Goal: Transaction & Acquisition: Subscribe to service/newsletter

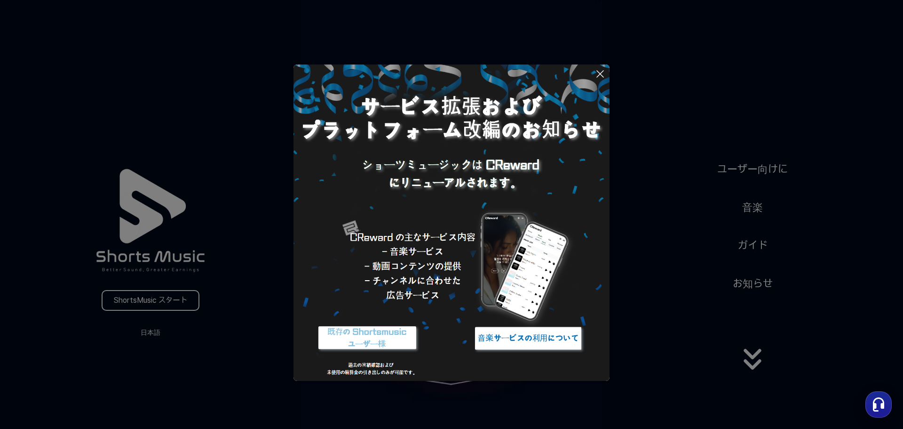
click at [600, 72] on icon at bounding box center [600, 73] width 11 height 11
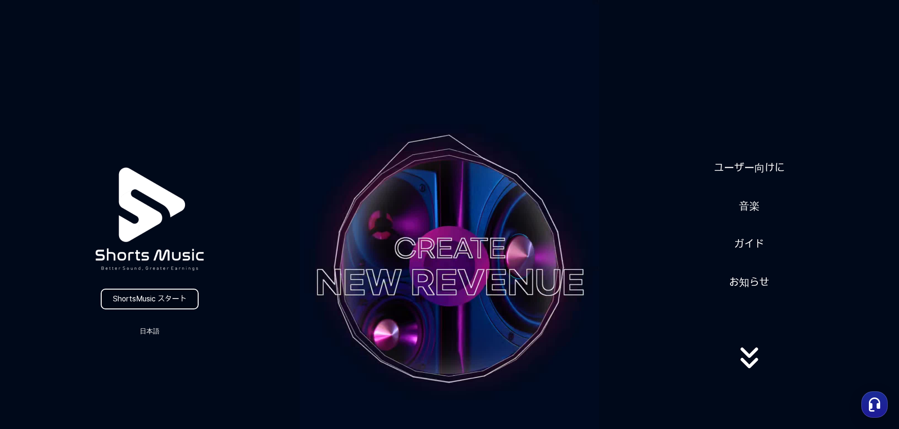
click at [139, 298] on link "ShortsMusic スタート" at bounding box center [150, 298] width 98 height 21
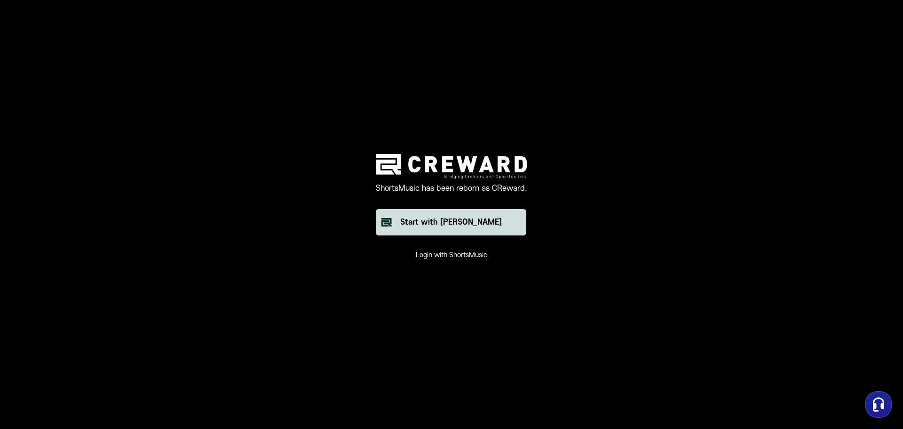
click at [453, 220] on div "Start with [PERSON_NAME]" at bounding box center [451, 221] width 102 height 11
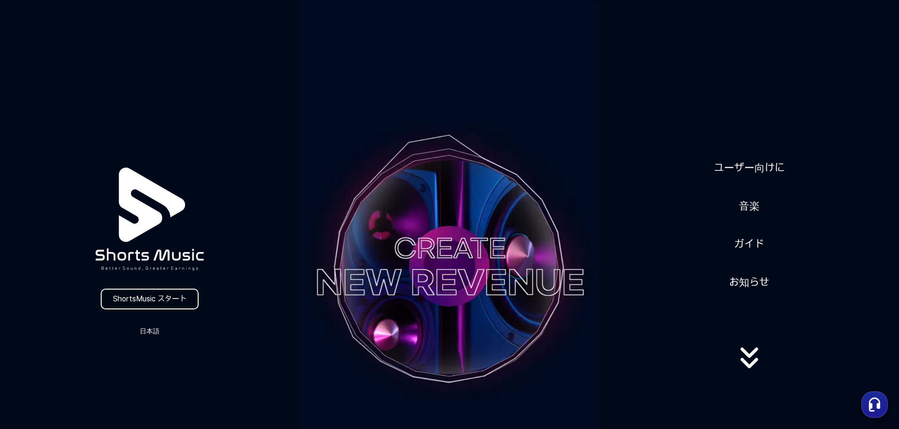
click at [147, 296] on link "ShortsMusic スタート" at bounding box center [150, 298] width 98 height 21
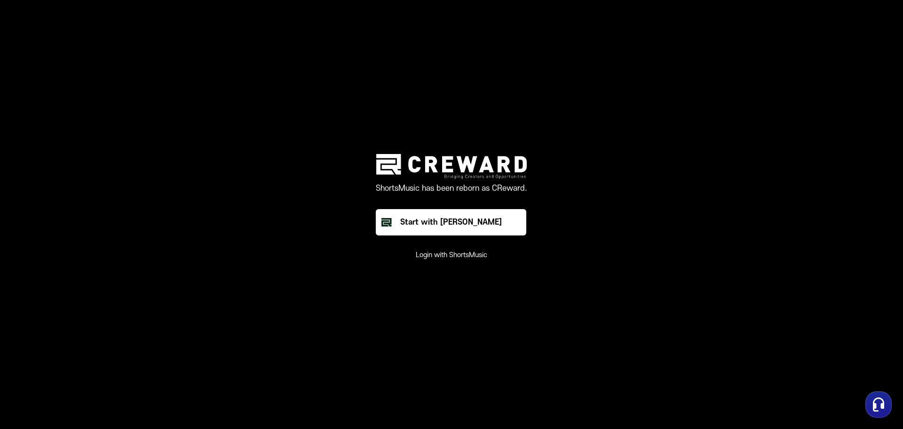
click at [430, 254] on button "Login with ShortsMusic" at bounding box center [452, 254] width 72 height 9
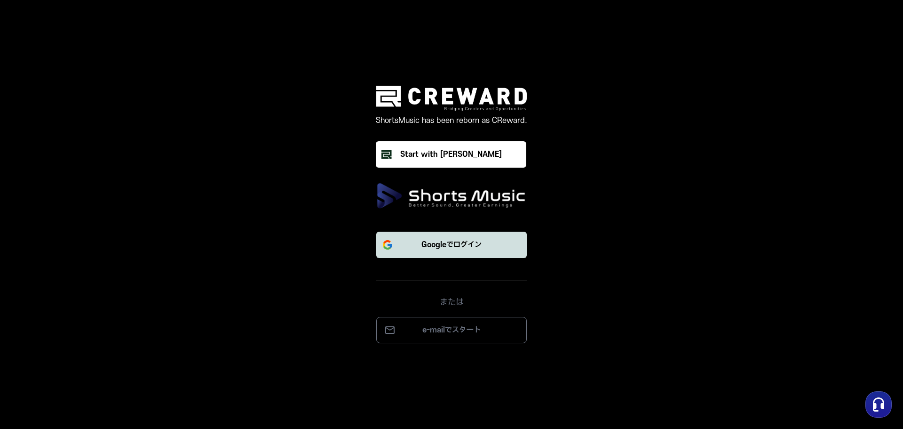
click at [426, 248] on p "Googleでログイン" at bounding box center [452, 244] width 60 height 11
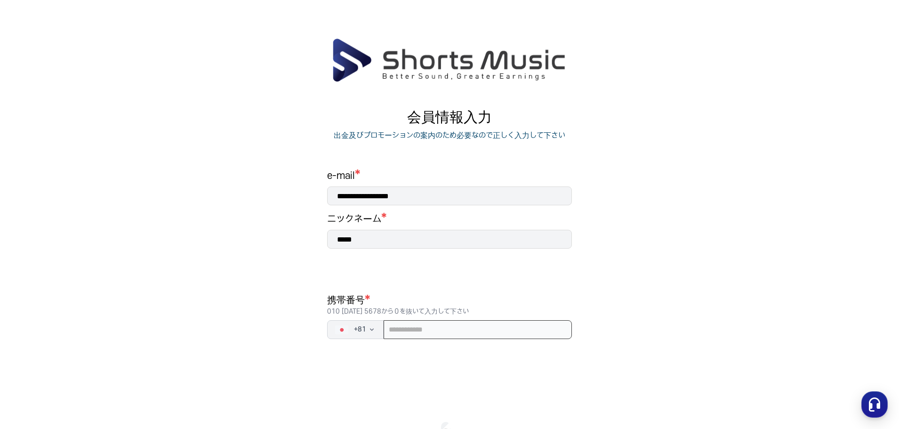
click at [392, 329] on input "tel" at bounding box center [477, 329] width 188 height 19
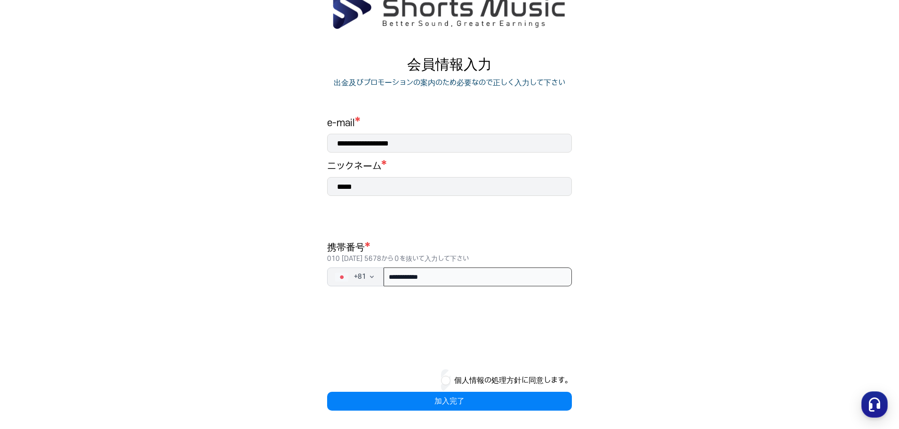
scroll to position [53, 0]
type input "**********"
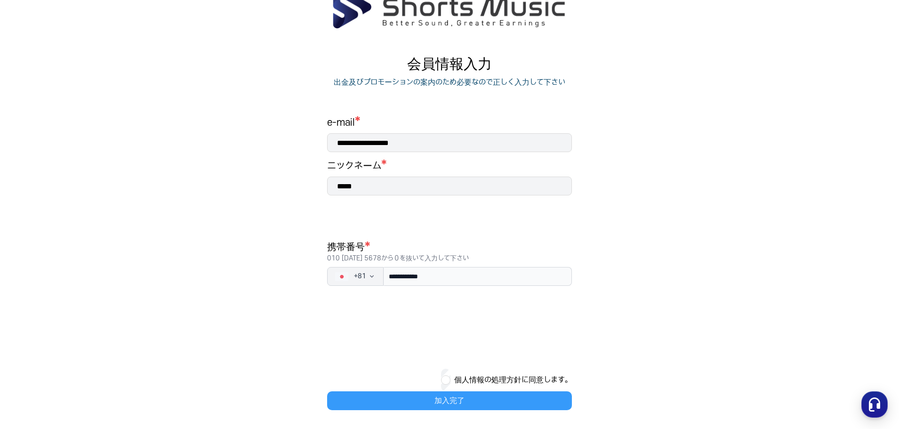
click at [472, 398] on button "加入完了" at bounding box center [449, 400] width 245 height 19
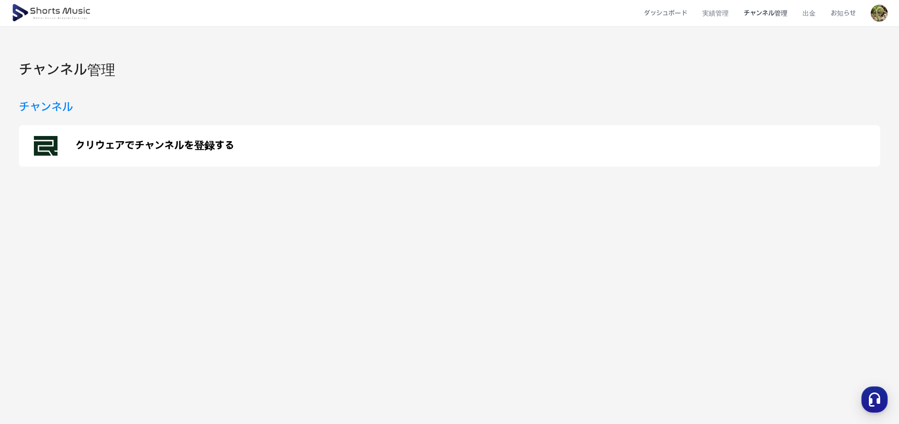
click at [149, 146] on p "クリウェアでチャンネルを登録する" at bounding box center [154, 145] width 159 height 11
